Goal: Task Accomplishment & Management: Manage account settings

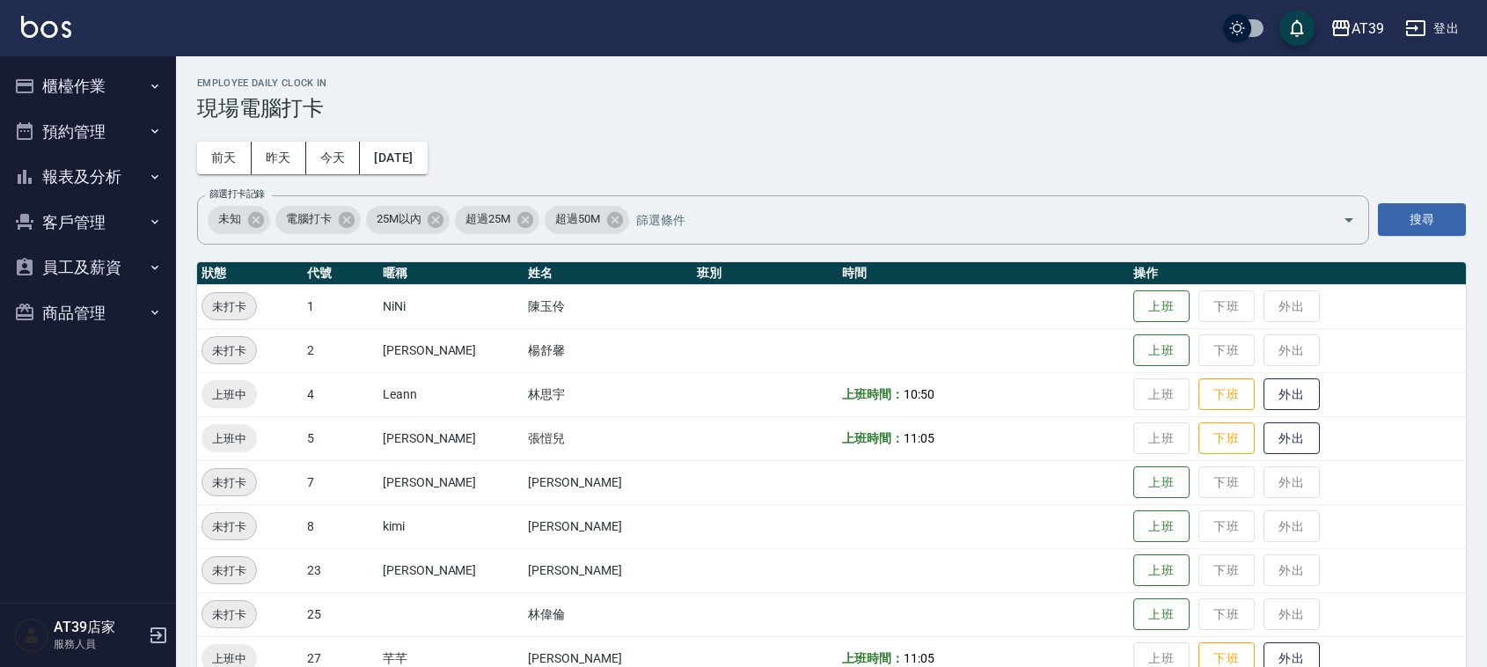
scroll to position [220, 0]
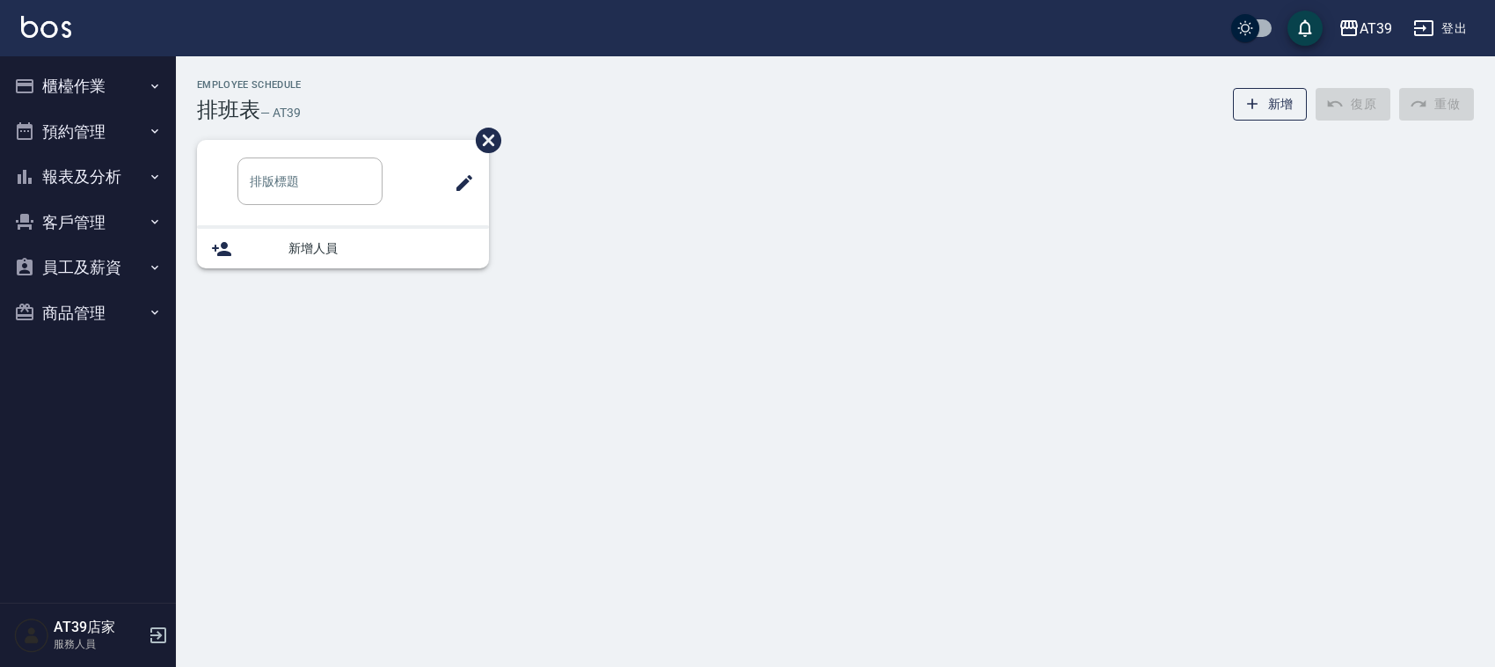
type input "洗髮"
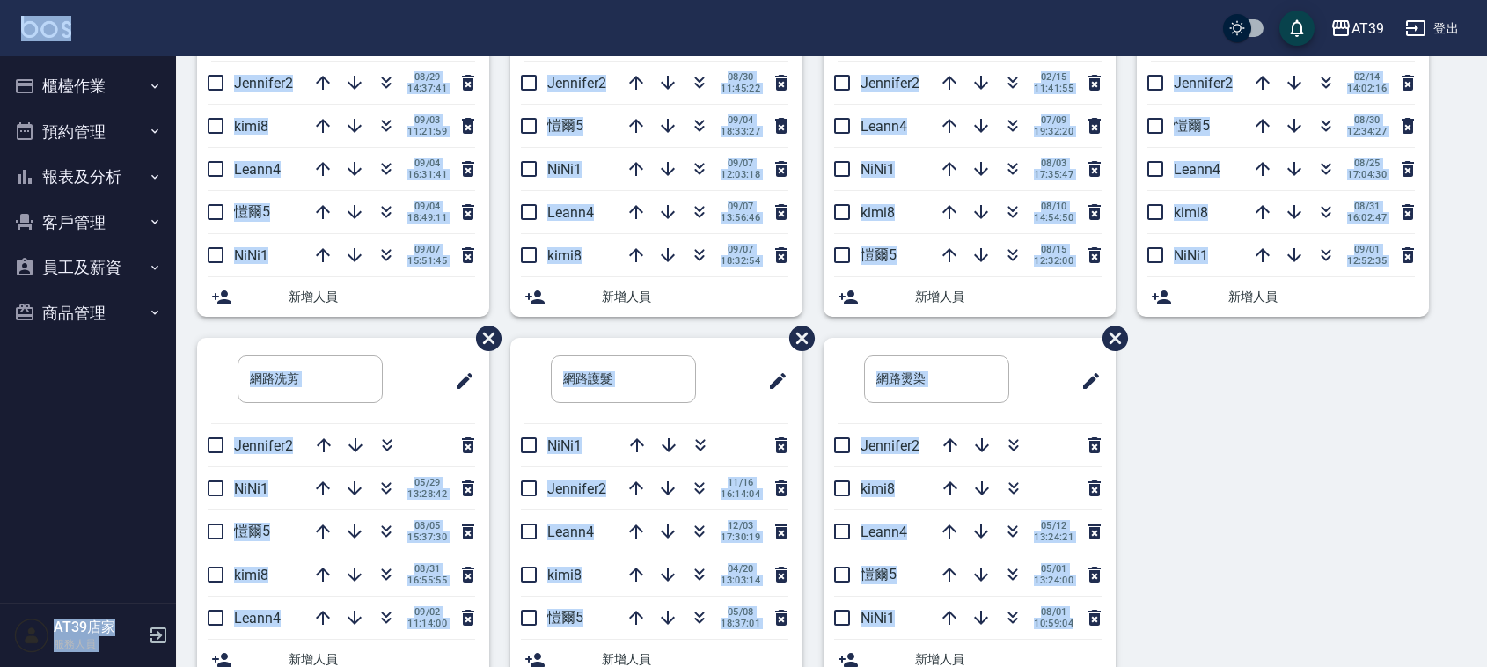
scroll to position [207, 0]
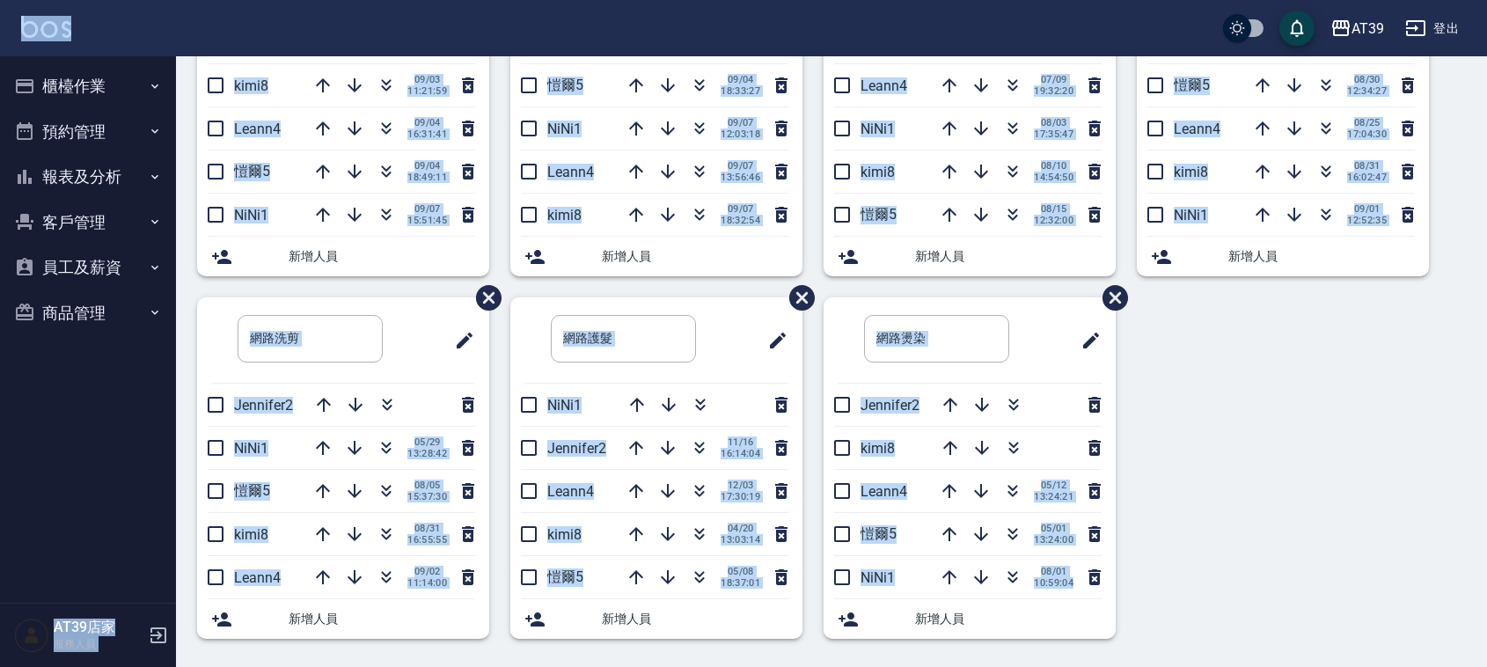
drag, startPoint x: 477, startPoint y: 49, endPoint x: 1290, endPoint y: 621, distance: 994.5
click at [1287, 633] on div "AT39 登出 櫃檯作業 打帳單 帳單列表 現金收支登錄 每日結帳 排班表 現場電腦打卡 預約管理 預約管理 單日預約紀錄 單週預約紀錄 報表及分析 報表目錄…" at bounding box center [743, 231] width 1487 height 872
click at [1286, 577] on div "洗髮 ​ Jennifer2 [DATE] 14:37:41 kimi8 [DATE] 11:21:59 Leann4 [DATE] 16:31:41 [PE…" at bounding box center [821, 297] width 1290 height 725
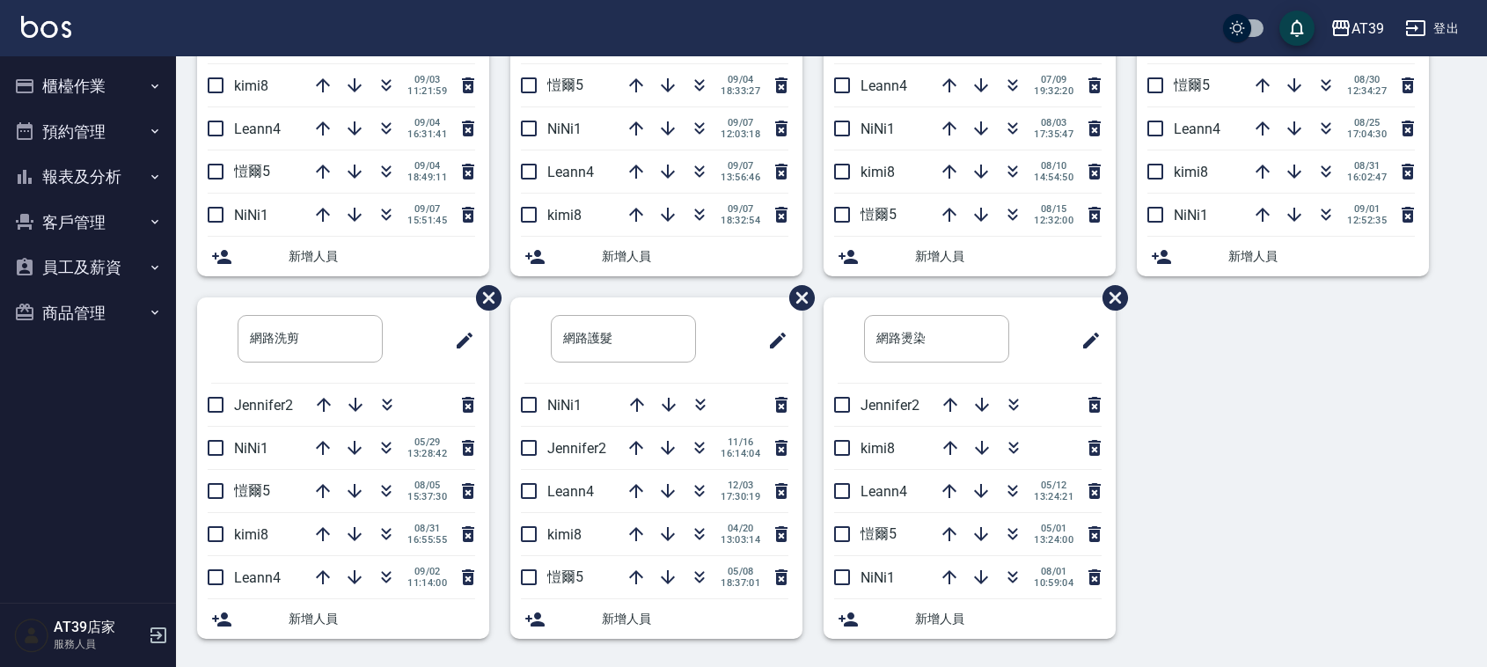
click at [1418, 449] on div "洗髮 ​ Jennifer2 [DATE] 14:37:41 kimi8 [DATE] 11:21:59 Leann4 [DATE] 16:31:41 [PE…" at bounding box center [821, 297] width 1290 height 725
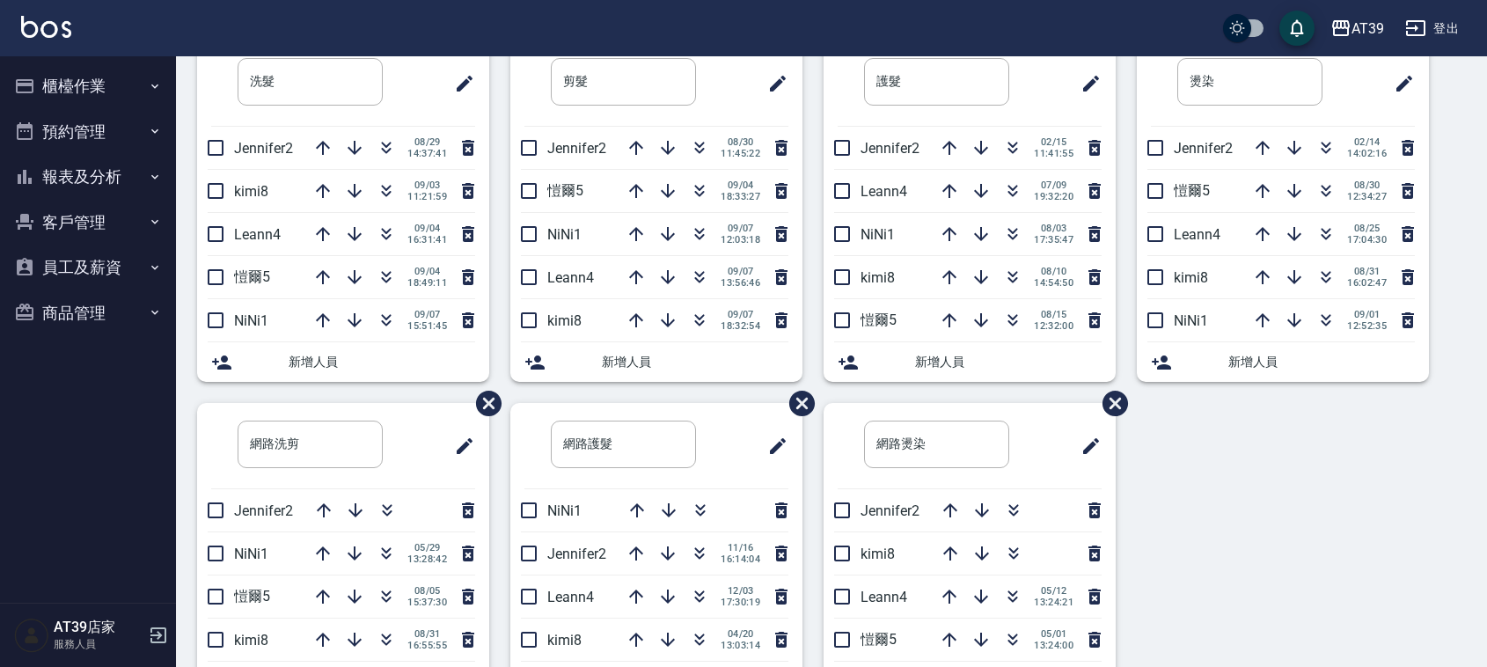
scroll to position [0, 0]
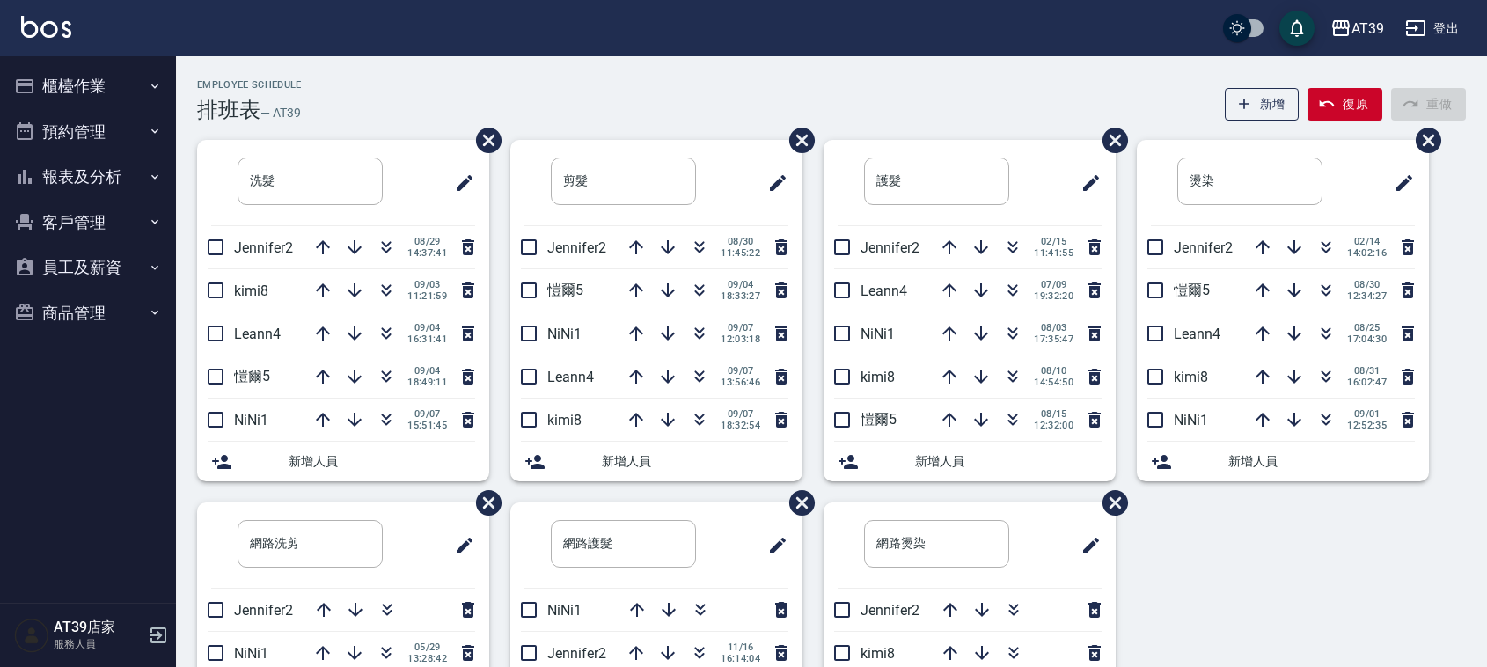
click at [548, 229] on li "Jennifer2 [DATE] 11:45:22" at bounding box center [656, 247] width 292 height 42
click at [691, 292] on icon "button" at bounding box center [699, 290] width 21 height 21
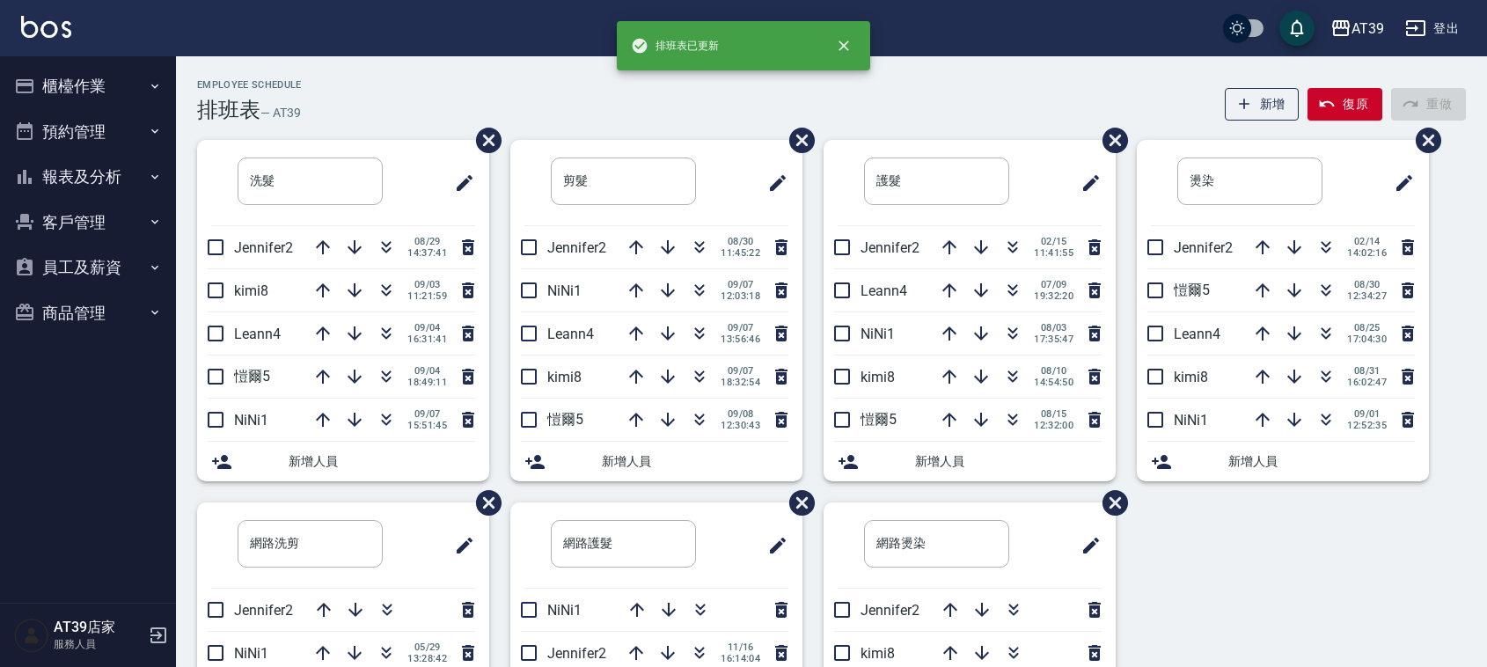
click at [1405, 596] on div "洗髮 ​ Jennifer2 [DATE] 14:37:41 kimi8 [DATE] 11:21:59 Leann4 [DATE] 16:31:41 [PE…" at bounding box center [821, 502] width 1290 height 725
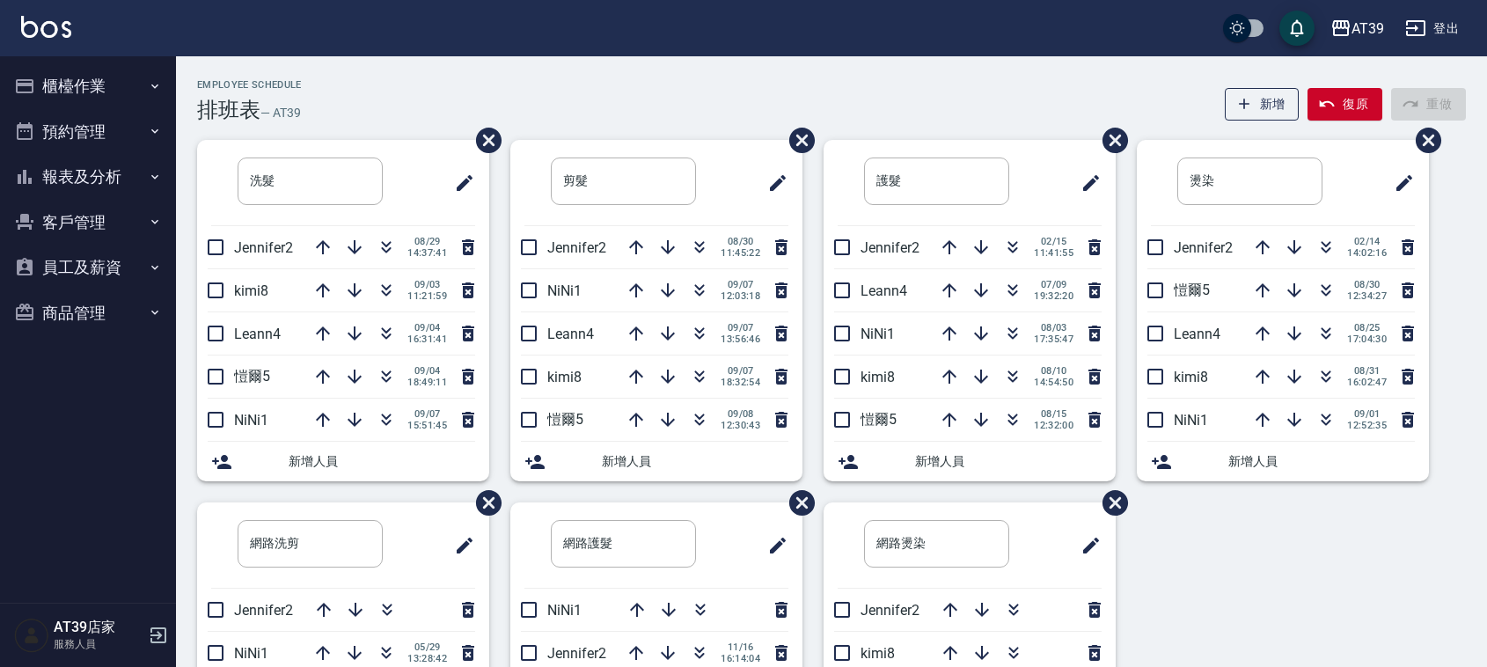
click at [1407, 592] on div "洗髮 ​ Jennifer2 [DATE] 14:37:41 kimi8 [DATE] 11:21:59 Leann4 [DATE] 16:31:41 [PE…" at bounding box center [821, 502] width 1290 height 725
click at [960, 63] on div "Employee Schedule 排班表 — AT39 新增 復原 重做 洗髮 ​ Jennifer2 [DATE] 14:37:41 kimi8 [DAT…" at bounding box center [831, 463] width 1311 height 815
